Goal: Task Accomplishment & Management: Manage account settings

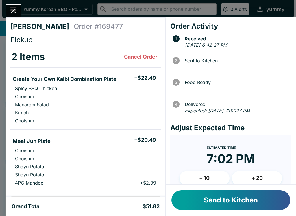
click at [49, 97] on li "Choisum" at bounding box center [85, 96] width 150 height 8
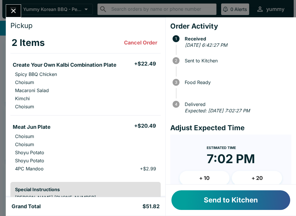
scroll to position [14, 0]
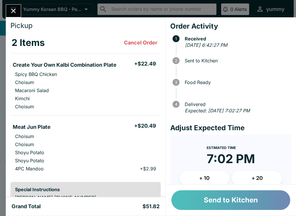
click at [227, 202] on button "Send to Kitchen" at bounding box center [230, 200] width 119 height 20
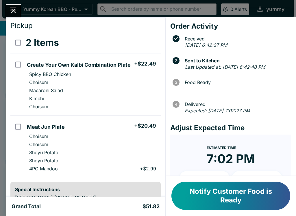
click at [74, 91] on li "Macaroni Salad" at bounding box center [93, 90] width 136 height 8
click at [92, 34] on th "2 Items Refund" at bounding box center [93, 42] width 136 height 21
click at [14, 65] on input "orders table" at bounding box center [18, 64] width 13 height 13
checkbox input "false"
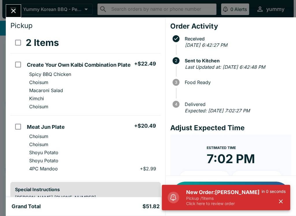
click at [9, 8] on button "Close" at bounding box center [13, 11] width 15 height 12
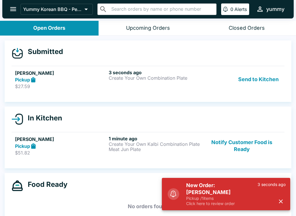
click at [57, 139] on h5 "[PERSON_NAME]" at bounding box center [60, 139] width 91 height 7
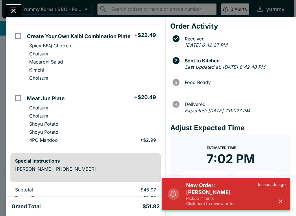
scroll to position [43, 0]
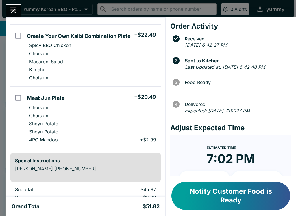
click at [15, 10] on icon "Close" at bounding box center [14, 11] width 8 height 8
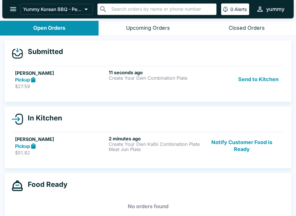
click at [69, 71] on h5 "[PERSON_NAME]" at bounding box center [60, 73] width 91 height 7
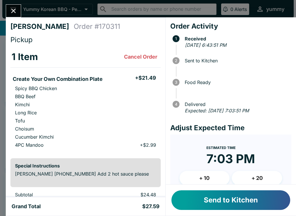
click at [247, 198] on button "Send to Kitchen" at bounding box center [230, 200] width 119 height 20
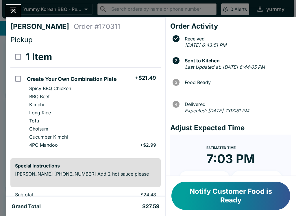
click at [19, 14] on button "Close" at bounding box center [13, 11] width 15 height 12
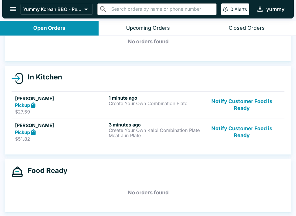
scroll to position [32, 0]
click at [40, 140] on p "$51.82" at bounding box center [60, 139] width 91 height 6
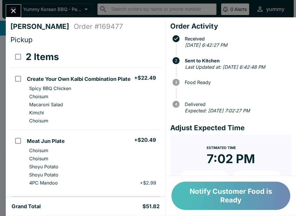
click at [209, 195] on button "Notify Customer Food is Ready" at bounding box center [230, 196] width 119 height 28
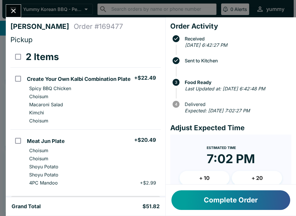
scroll to position [14, 0]
click at [9, 8] on button "Close" at bounding box center [13, 11] width 15 height 12
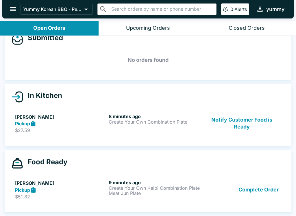
click at [58, 125] on div "Pickup" at bounding box center [60, 123] width 91 height 7
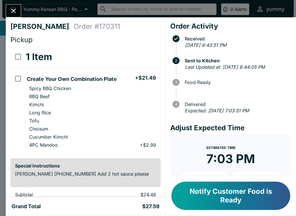
click at [215, 197] on button "Notify Customer Food is Ready" at bounding box center [230, 196] width 119 height 28
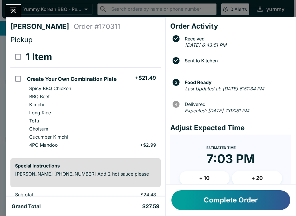
click at [14, 5] on button "Close" at bounding box center [13, 11] width 15 height 12
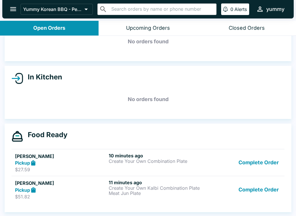
scroll to position [32, 0]
click at [23, 159] on h5 "[PERSON_NAME]" at bounding box center [60, 156] width 91 height 7
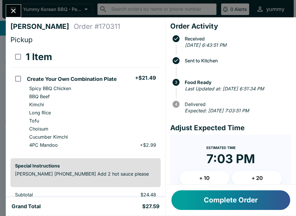
click at [15, 10] on icon "Close" at bounding box center [13, 11] width 5 height 5
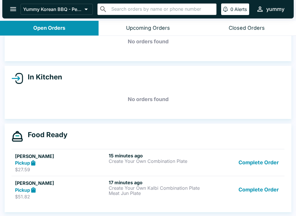
click at [24, 196] on p "$51.82" at bounding box center [60, 197] width 91 height 6
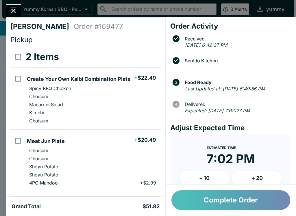
click at [231, 198] on button "Complete Order" at bounding box center [230, 200] width 119 height 20
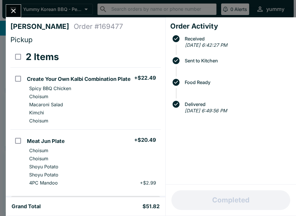
scroll to position [5, 0]
click at [15, 13] on icon "Close" at bounding box center [14, 11] width 8 height 8
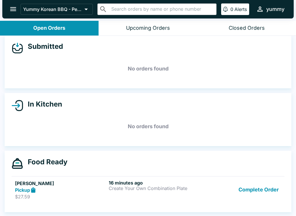
click at [38, 185] on h5 "[PERSON_NAME]" at bounding box center [60, 183] width 91 height 7
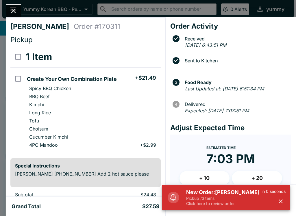
click at [227, 200] on p "Pickup / 3 items" at bounding box center [223, 198] width 75 height 5
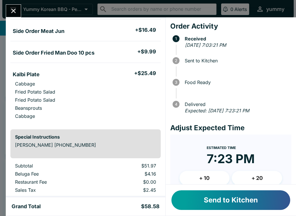
scroll to position [52, 0]
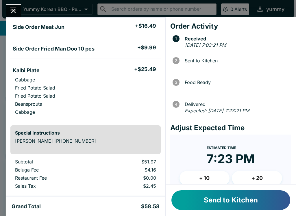
click at [236, 198] on button "Send to Kitchen" at bounding box center [230, 200] width 119 height 20
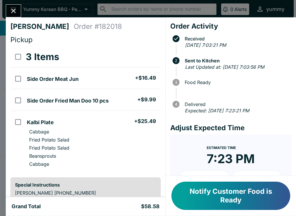
scroll to position [0, 0]
click at [14, 7] on icon "Close" at bounding box center [14, 11] width 8 height 8
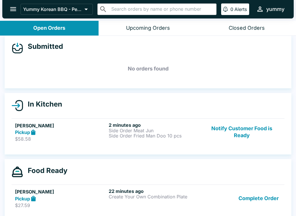
click at [107, 195] on div "[PERSON_NAME] Pickup $27.59 22 minutes ago Create Your Own Combination Plate Co…" at bounding box center [148, 198] width 266 height 20
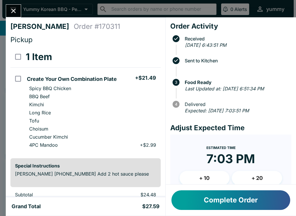
click at [16, 15] on button "Close" at bounding box center [13, 11] width 15 height 12
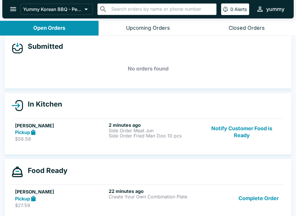
click at [60, 195] on div "Pickup" at bounding box center [60, 198] width 91 height 7
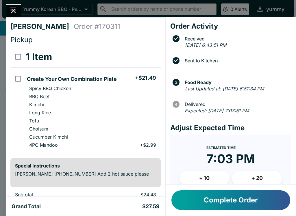
click at [218, 206] on button "Complete Order" at bounding box center [230, 200] width 119 height 20
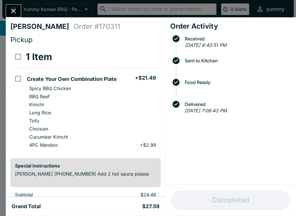
click at [12, 9] on icon "Close" at bounding box center [14, 11] width 8 height 8
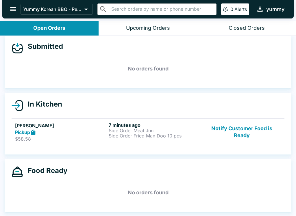
click at [24, 133] on strong "Pickup" at bounding box center [22, 132] width 15 height 6
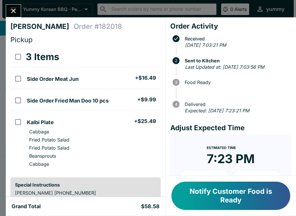
click at [224, 190] on button "Notify Customer Food is Ready" at bounding box center [230, 196] width 119 height 28
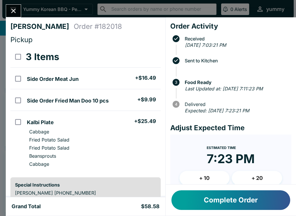
click at [208, 201] on button "Complete Order" at bounding box center [230, 200] width 119 height 20
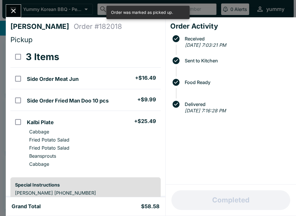
click at [16, 10] on icon "Close" at bounding box center [14, 11] width 8 height 8
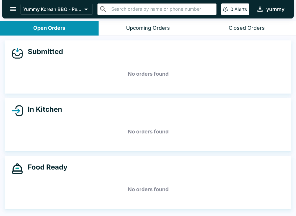
click at [273, 30] on button "Closed Orders" at bounding box center [246, 28] width 99 height 15
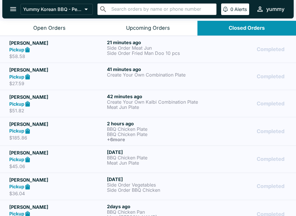
click at [46, 26] on div "Open Orders" at bounding box center [49, 28] width 32 height 7
